Goal: Communication & Community: Answer question/provide support

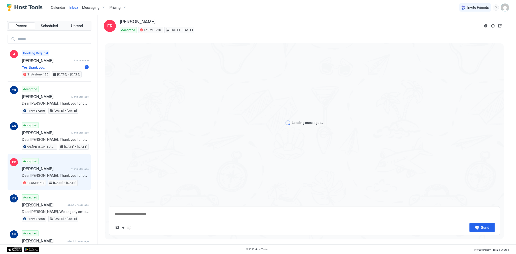
scroll to position [821, 0]
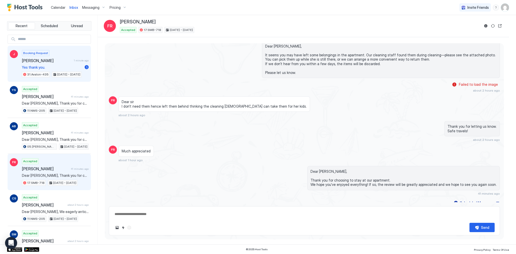
click at [75, 59] on span "1 minute ago" at bounding box center [81, 60] width 15 height 3
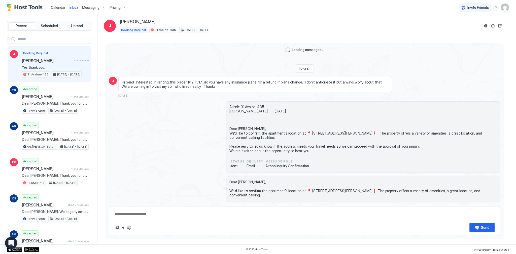
scroll to position [359, 0]
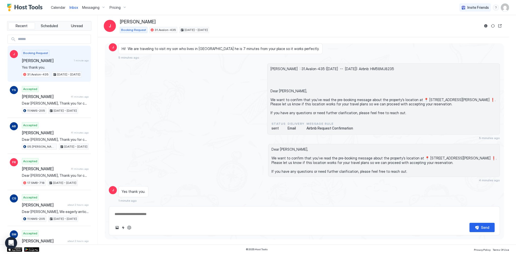
click at [408, 172] on span "Dear [PERSON_NAME], We want to confirm that you’ve read the pre-booking message…" at bounding box center [383, 160] width 225 height 26
click at [348, 164] on span "Dear [PERSON_NAME], We want to confirm that you’ve read the pre-booking message…" at bounding box center [383, 160] width 225 height 26
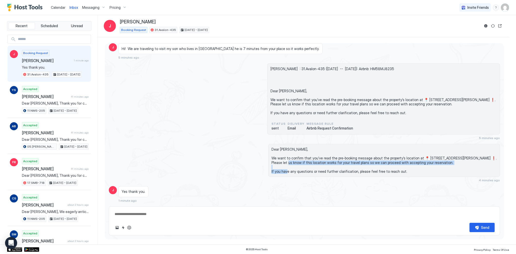
click at [348, 164] on span "Dear [PERSON_NAME], We want to confirm that you’ve read the pre-booking message…" at bounding box center [383, 160] width 225 height 26
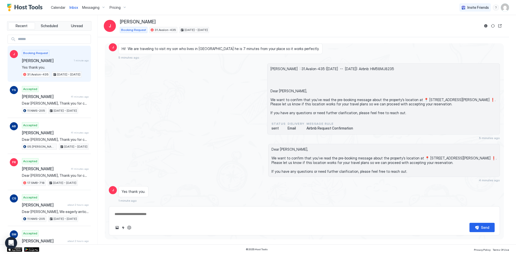
click at [328, 154] on span "Dear [PERSON_NAME], We want to confirm that you’ve read the pre-booking message…" at bounding box center [383, 160] width 225 height 26
drag, startPoint x: 328, startPoint y: 154, endPoint x: 307, endPoint y: 151, distance: 21.1
click at [320, 154] on span "Dear [PERSON_NAME], We want to confirm that you’ve read the pre-booking message…" at bounding box center [383, 160] width 225 height 26
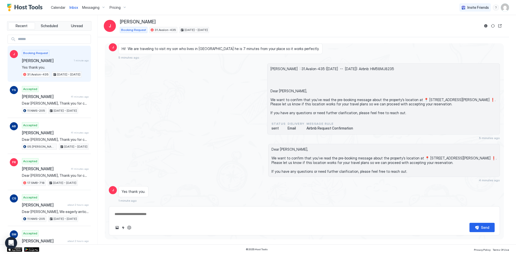
click at [305, 151] on span "Dear [PERSON_NAME], We want to confirm that you’ve read the pre-booking message…" at bounding box center [383, 160] width 225 height 26
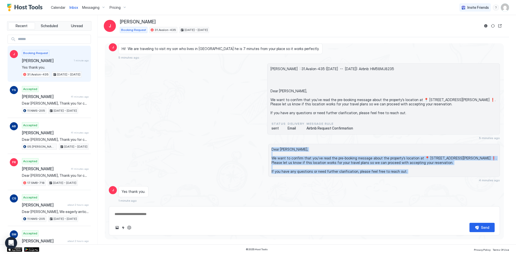
drag, startPoint x: 305, startPoint y: 151, endPoint x: 311, endPoint y: 173, distance: 23.3
click at [311, 173] on span "Dear [PERSON_NAME], We want to confirm that you’ve read the pre-booking message…" at bounding box center [383, 160] width 225 height 26
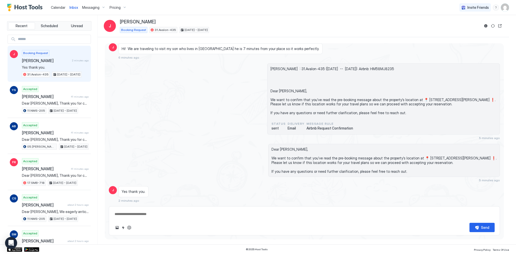
scroll to position [354, 0]
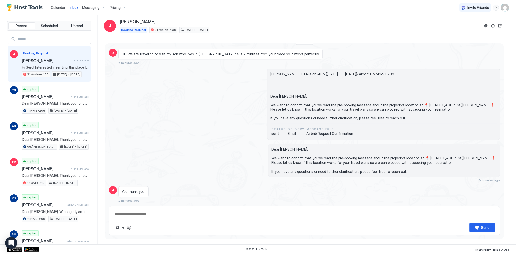
click at [157, 82] on div "[PERSON_NAME] : 31.Avalon-435 ([DATE] -- [DATE]): Airbnb: HM58MJ8235 Dear [PERS…" at bounding box center [304, 104] width 391 height 71
click at [203, 116] on div "[PERSON_NAME] : 31.Avalon-435 ([DATE] -- [DATE]): Airbnb: HM58MJ8235 Dear [PERS…" at bounding box center [304, 104] width 391 height 71
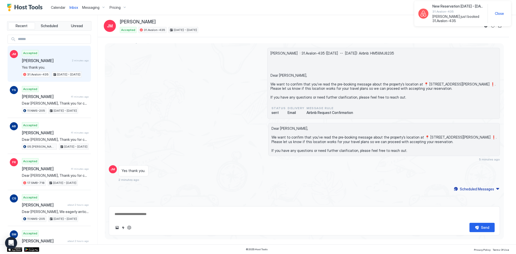
click at [218, 104] on div "[PERSON_NAME] : 31.Avalon-435 ([DATE] -- [DATE]): Airbnb: HM58MJ8235 Dear [PERS…" at bounding box center [304, 83] width 391 height 71
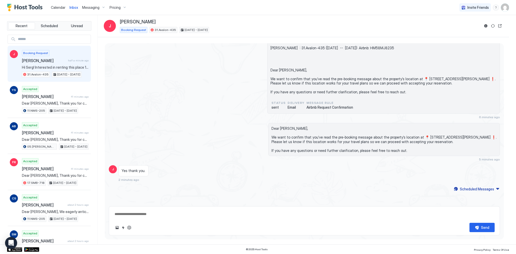
click at [90, 8] on span "Messaging" at bounding box center [90, 7] width 17 height 5
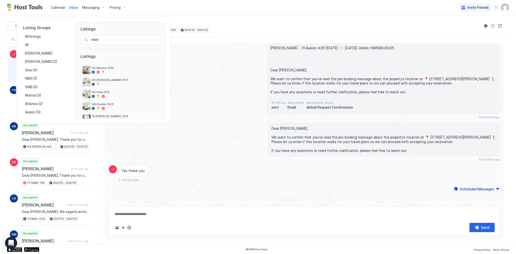
scroll to position [380, 0]
click at [225, 72] on div at bounding box center [258, 127] width 516 height 254
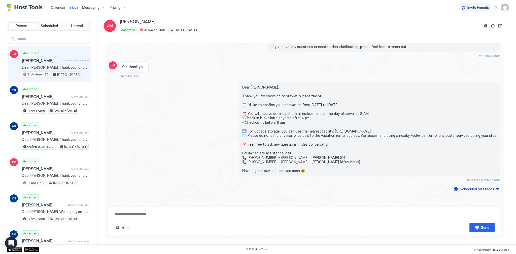
scroll to position [479, 0]
click at [175, 68] on div "Yes thank you. 3 minutes ago" at bounding box center [255, 69] width 274 height 16
click at [238, 88] on div "Dear [PERSON_NAME], Thank you for choosing to stay at our apartment. 📅 I’d like…" at bounding box center [363, 132] width 274 height 100
click at [189, 85] on div "Dear [PERSON_NAME], Thank you for choosing to stay at our apartment. 📅 I’d like…" at bounding box center [304, 132] width 391 height 100
click at [56, 60] on span "[PERSON_NAME]" at bounding box center [41, 60] width 38 height 5
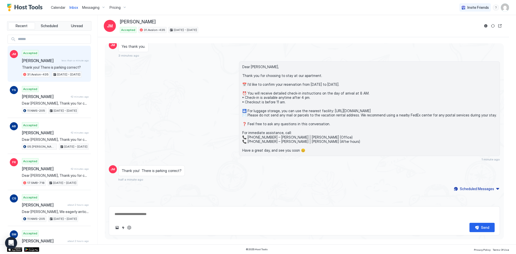
scroll to position [499, 0]
click at [129, 229] on button "ChatGPT Auto Reply" at bounding box center [129, 228] width 6 height 6
type textarea "*"
type textarea "**********"
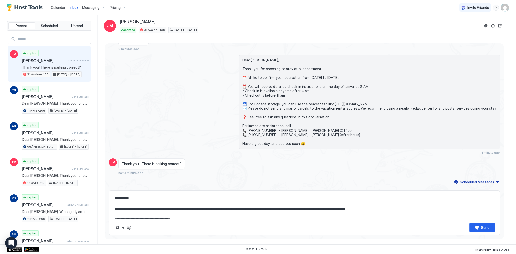
scroll to position [5, 0]
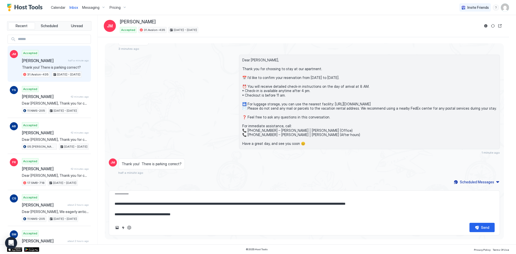
click at [250, 204] on textarea "**********" at bounding box center [304, 206] width 380 height 25
drag, startPoint x: 250, startPoint y: 204, endPoint x: 358, endPoint y: 197, distance: 107.9
click at [347, 198] on textarea "**********" at bounding box center [304, 206] width 380 height 25
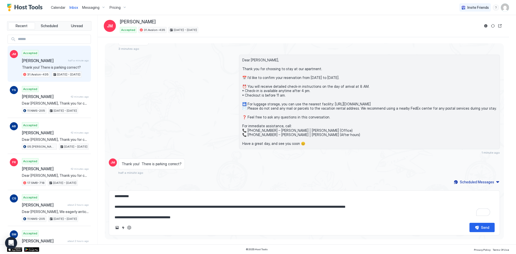
click at [399, 202] on textarea "**********" at bounding box center [304, 206] width 380 height 25
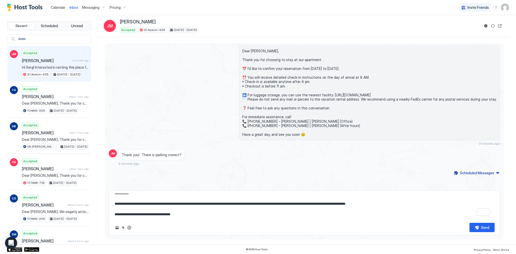
scroll to position [520, 0]
type textarea "*"
click at [90, 8] on span "Messaging" at bounding box center [90, 7] width 17 height 5
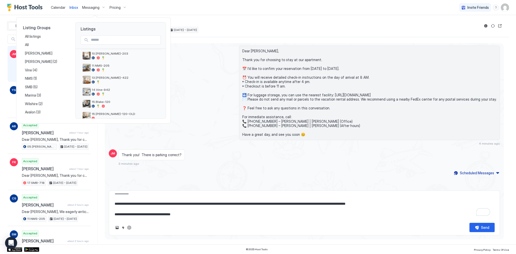
scroll to position [192, 0]
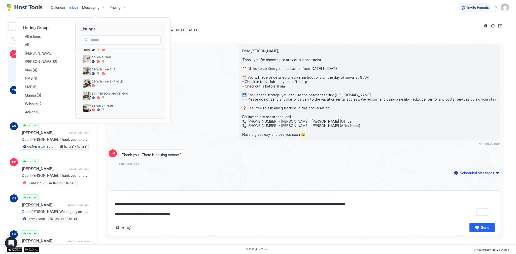
click at [209, 56] on div at bounding box center [258, 127] width 516 height 254
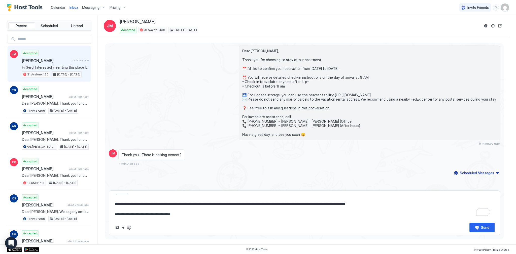
scroll to position [515, 0]
click at [475, 228] on button "Send" at bounding box center [481, 227] width 25 height 9
click at [324, 152] on div "Thank you! There is parking correct? 4 minutes ago" at bounding box center [255, 158] width 274 height 16
type textarea "*"
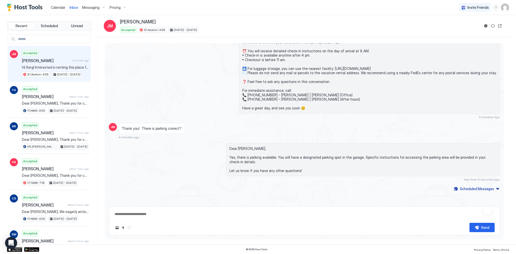
scroll to position [0, 0]
click at [247, 93] on div "Dear [PERSON_NAME], Thank you for choosing to stay at our apartment. 📅 I’d like…" at bounding box center [363, 69] width 274 height 100
click at [191, 82] on div "Dear [PERSON_NAME], Thank you for choosing to stay at our apartment. 📅 I’d like…" at bounding box center [304, 69] width 391 height 100
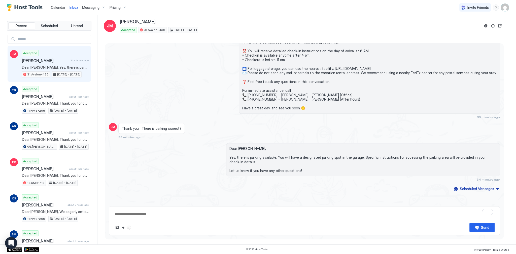
type textarea "*"
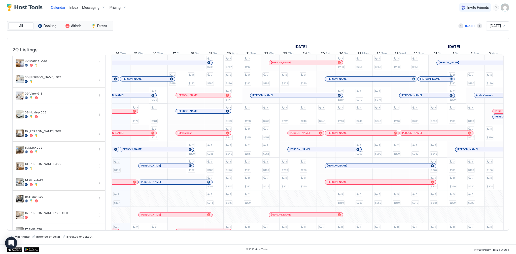
scroll to position [0, 280]
click at [84, 7] on span "Messaging" at bounding box center [90, 7] width 17 height 5
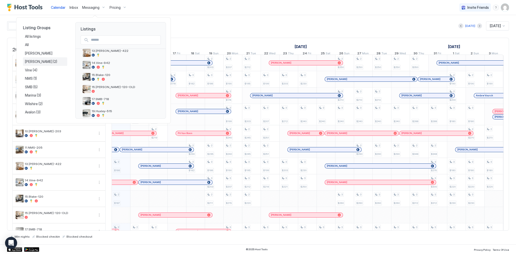
scroll to position [99, 0]
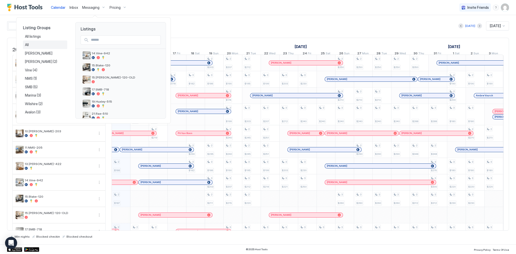
click at [37, 42] on div "All" at bounding box center [45, 45] width 44 height 9
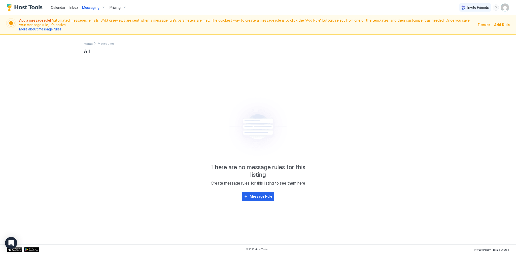
click at [94, 7] on span "Messaging" at bounding box center [90, 7] width 17 height 5
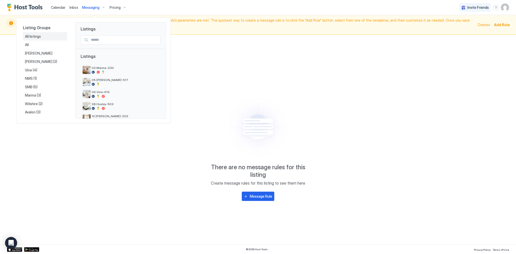
click at [49, 39] on div "All listings" at bounding box center [45, 36] width 44 height 9
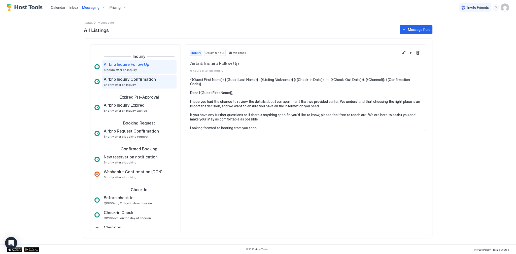
click at [133, 81] on span "Airbnb Inquiry Confirmation" at bounding box center [130, 79] width 52 height 5
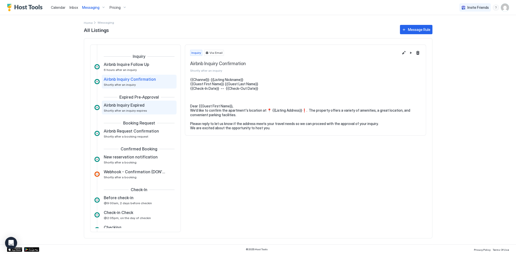
click at [130, 110] on span "Shortly after an inquiry expires" at bounding box center [125, 111] width 43 height 4
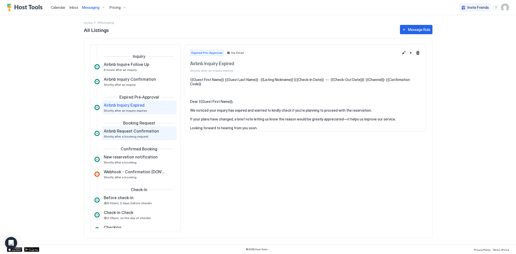
click at [129, 132] on span "Airbnb Request Confirmation" at bounding box center [131, 131] width 55 height 5
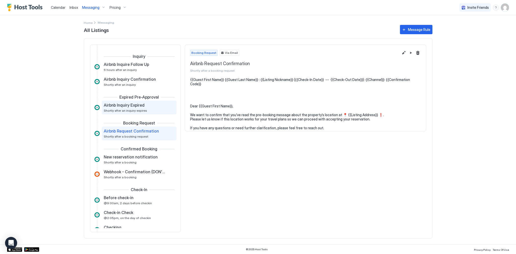
click at [138, 112] on span "Shortly after an inquiry expires" at bounding box center [125, 111] width 43 height 4
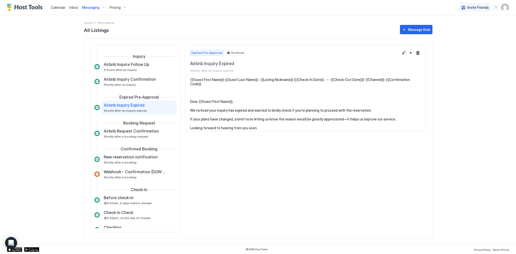
click at [218, 99] on pre "{{Guest First Name}} {{Guest Last Name}} : {{Listing Nickname}} ({{Check-In Dat…" at bounding box center [305, 104] width 231 height 53
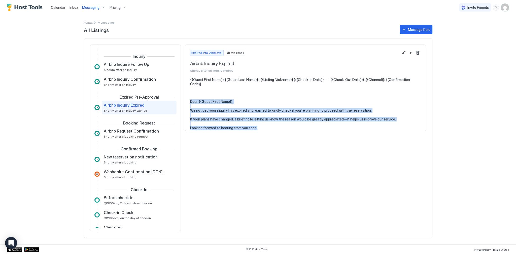
copy pre "Dear {{Guest First Name}}, We noticed your inquiry has expired and wanted to ki…"
drag, startPoint x: 218, startPoint y: 99, endPoint x: 227, endPoint y: 123, distance: 25.4
click at [227, 122] on pre "{{Guest First Name}} {{Guest Last Name}} : {{Listing Nickname}} ({{Check-In Dat…" at bounding box center [305, 104] width 231 height 53
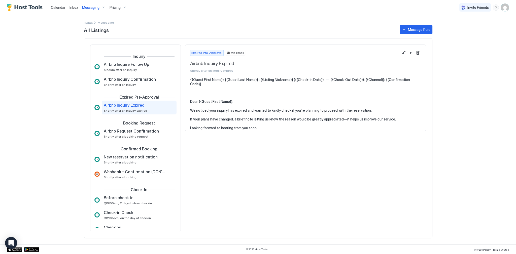
click at [130, 108] on div "Airbnb Inquiry Expired Shortly after an inquiry expires" at bounding box center [136, 108] width 64 height 10
click at [131, 138] on span "Shortly after a booking request" at bounding box center [126, 137] width 45 height 4
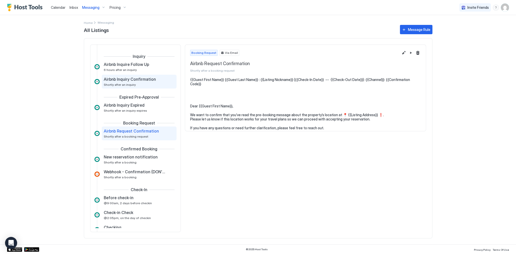
click at [132, 80] on span "Airbnb Inquiry Confirmation" at bounding box center [130, 79] width 52 height 5
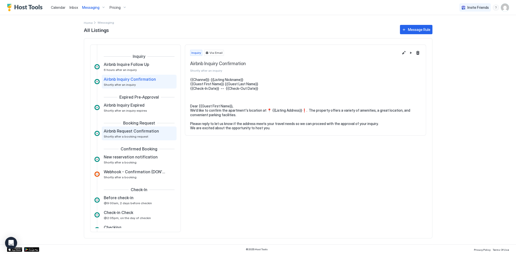
click at [139, 131] on span "Airbnb Request Confirmation" at bounding box center [131, 131] width 55 height 5
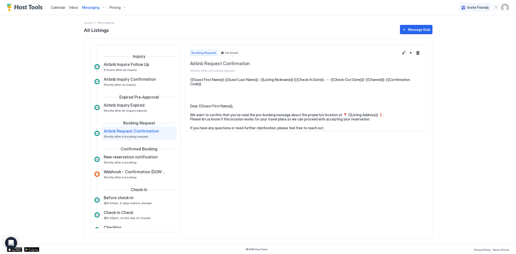
click at [230, 79] on pre "{{Guest First Name}} {{Guest Last Name}} : {{Listing Nickname}} ({{Check-In Dat…" at bounding box center [305, 104] width 231 height 53
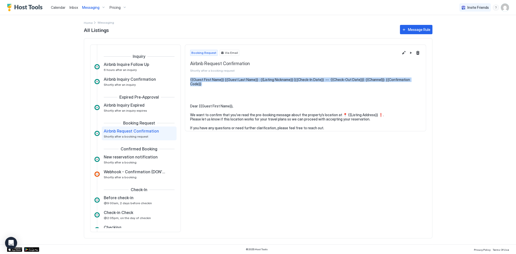
click at [230, 79] on pre "{{Guest First Name}} {{Guest Last Name}} : {{Listing Nickname}} ({{Check-In Dat…" at bounding box center [305, 104] width 231 height 53
copy pre "{{Guest First Name}} {{Guest Last Name}} : {{Listing Nickname}} ({{Check-In Dat…"
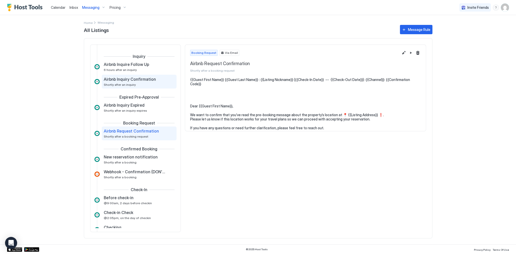
click at [117, 84] on span "Shortly after an inquiry" at bounding box center [120, 85] width 32 height 4
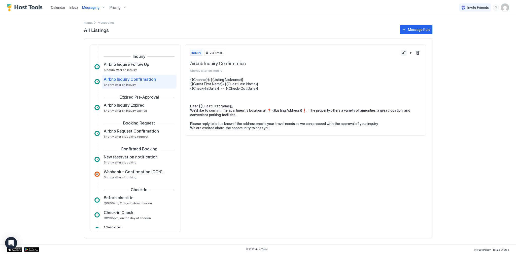
click at [406, 51] on button "Edit message rule" at bounding box center [404, 53] width 6 height 6
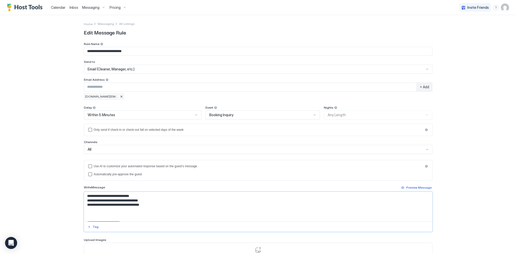
drag, startPoint x: 131, startPoint y: 203, endPoint x: 35, endPoint y: 189, distance: 97.1
click at [35, 189] on div "**********" at bounding box center [258, 127] width 516 height 254
paste textarea "**********"
type textarea "**********"
